Goal: Task Accomplishment & Management: Use online tool/utility

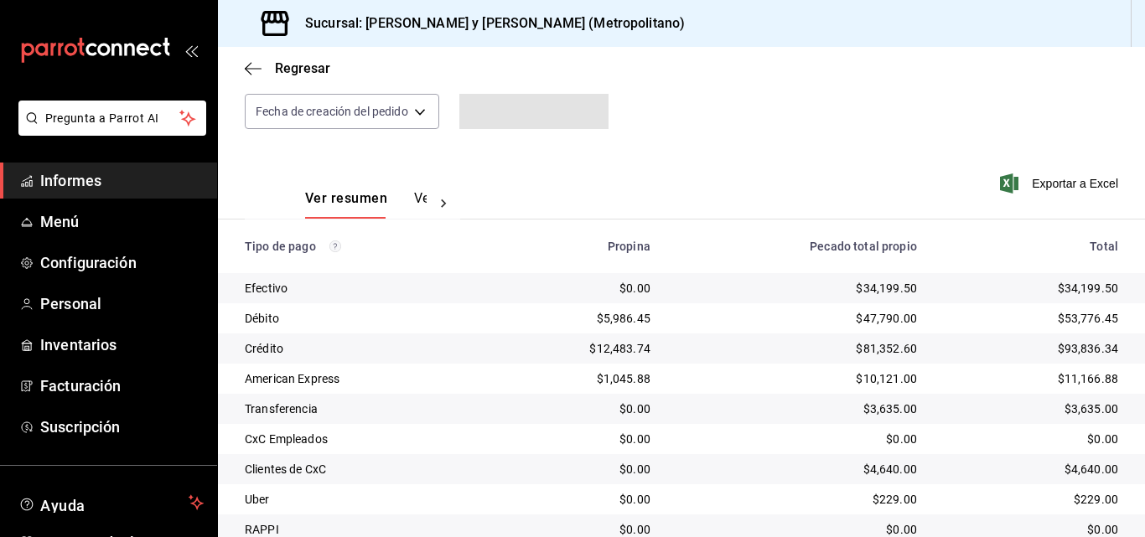
scroll to position [264, 0]
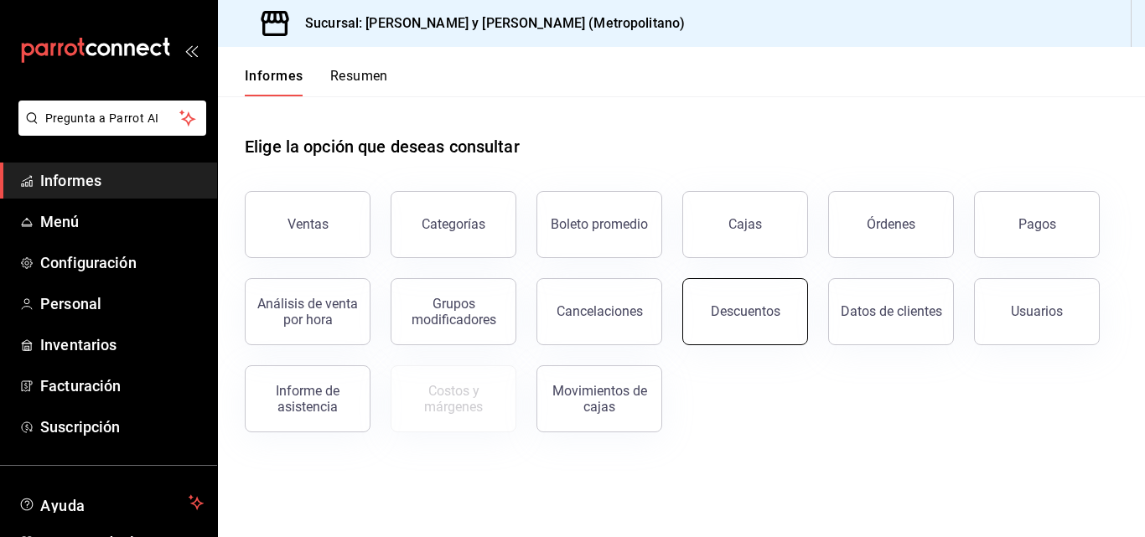
click at [750, 303] on button "Descuentos" at bounding box center [745, 311] width 126 height 67
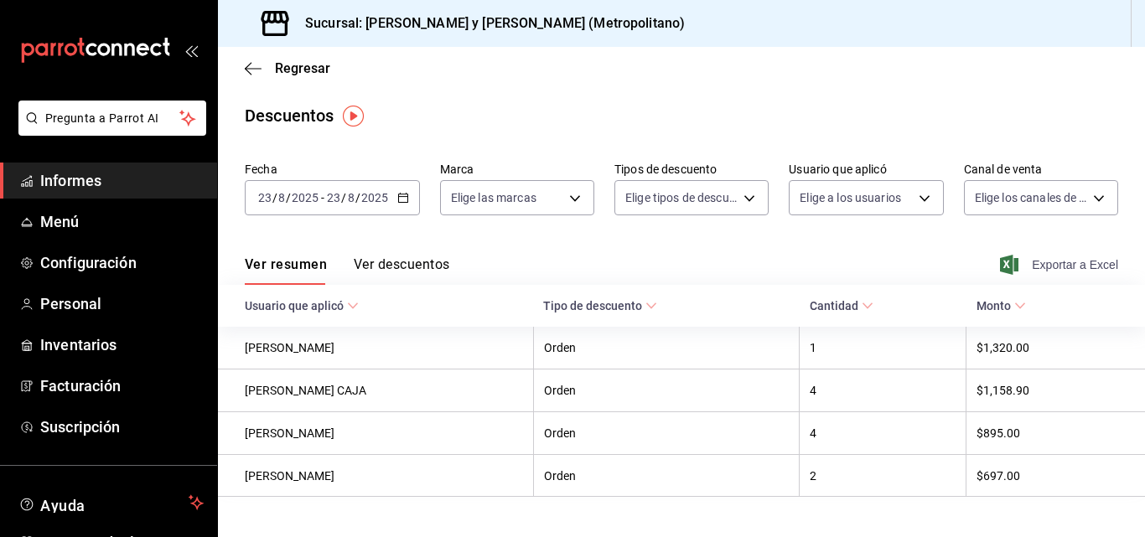
click at [1042, 262] on font "Exportar a Excel" at bounding box center [1075, 264] width 86 height 13
